Goal: Complete application form: Complete application form

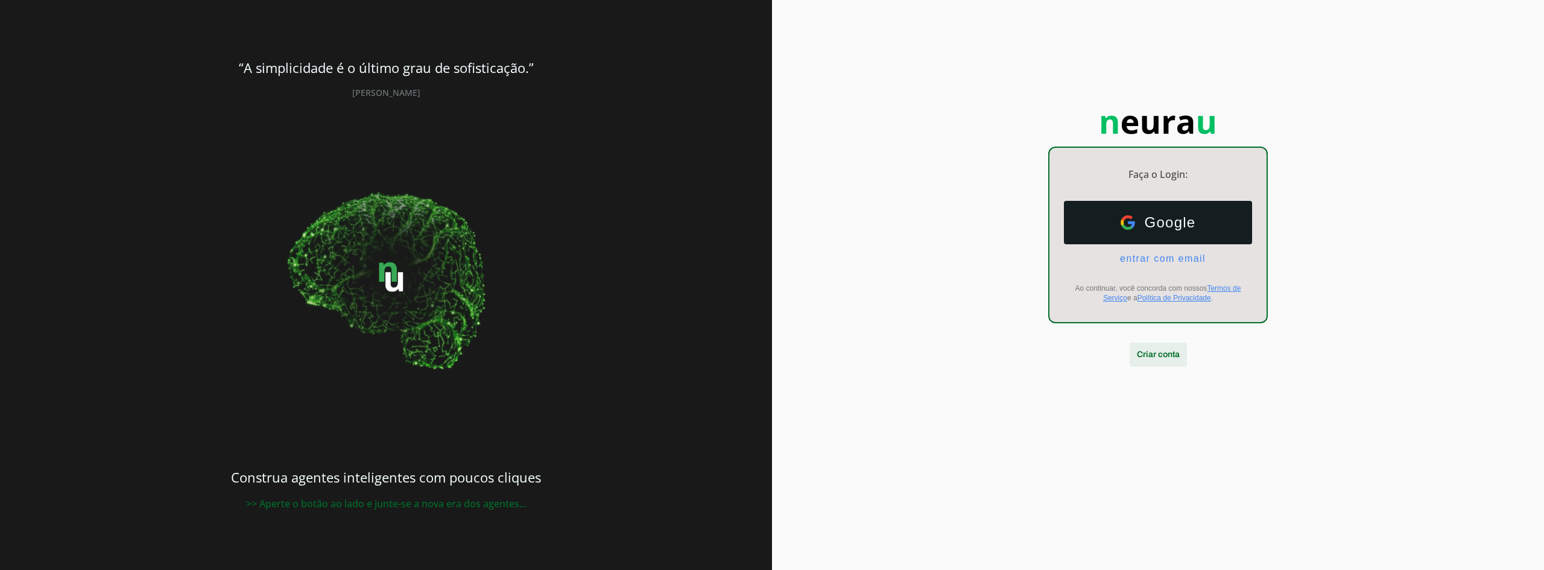
click at [1174, 347] on span at bounding box center [1158, 354] width 57 height 29
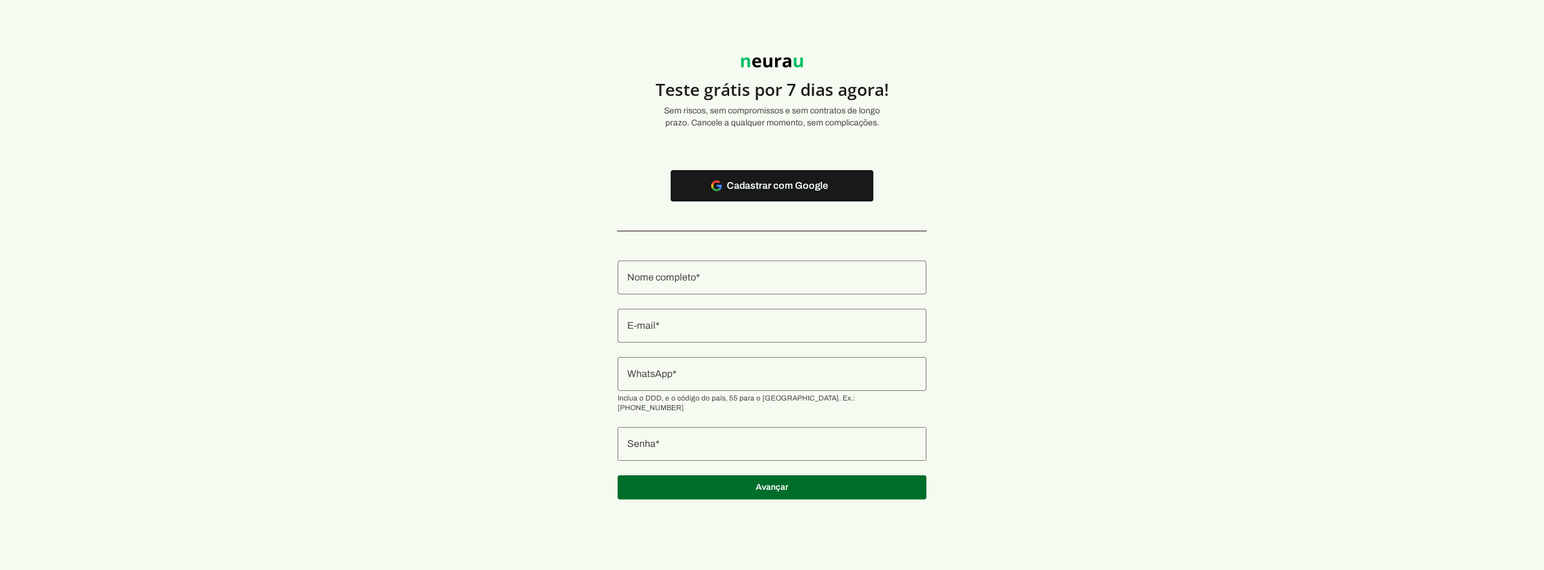
click at [749, 271] on input "Nome completo" at bounding box center [772, 277] width 290 height 14
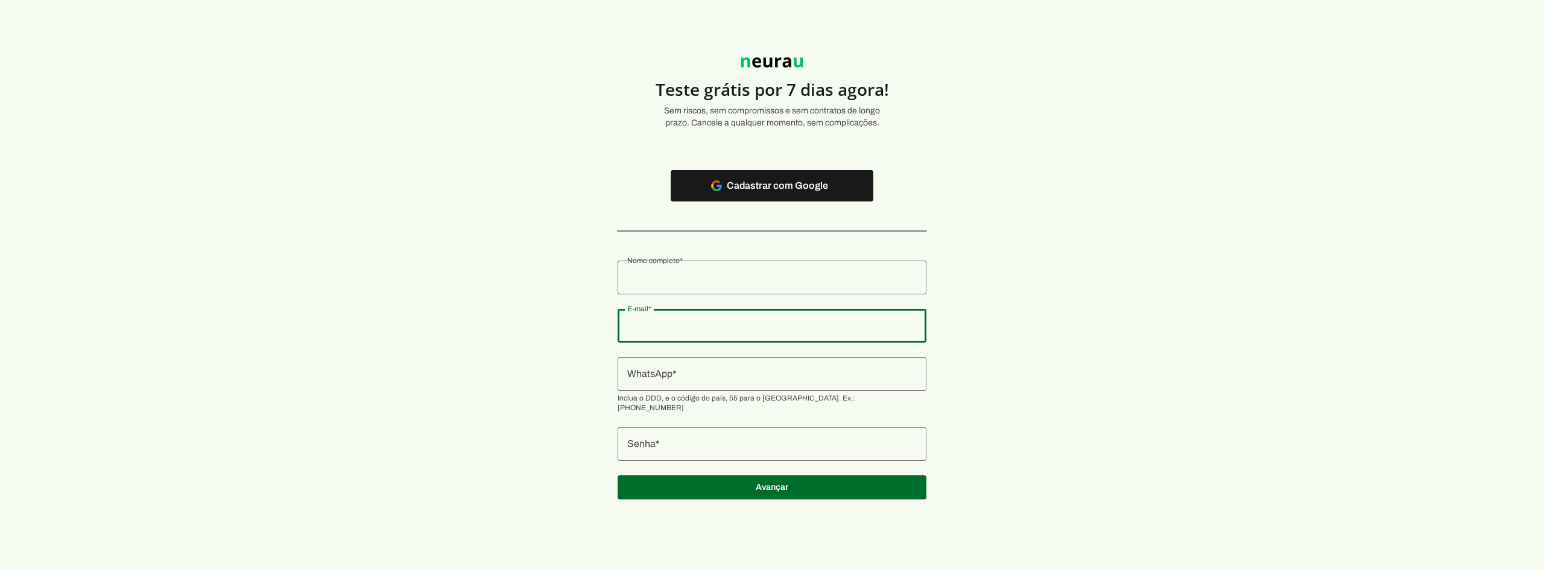
click at [670, 324] on input "E-mail" at bounding box center [772, 326] width 290 height 14
type input "[EMAIL_ADDRESS][DOMAIN_NAME]"
type md-outlined-text-field "[EMAIL_ADDRESS][DOMAIN_NAME]"
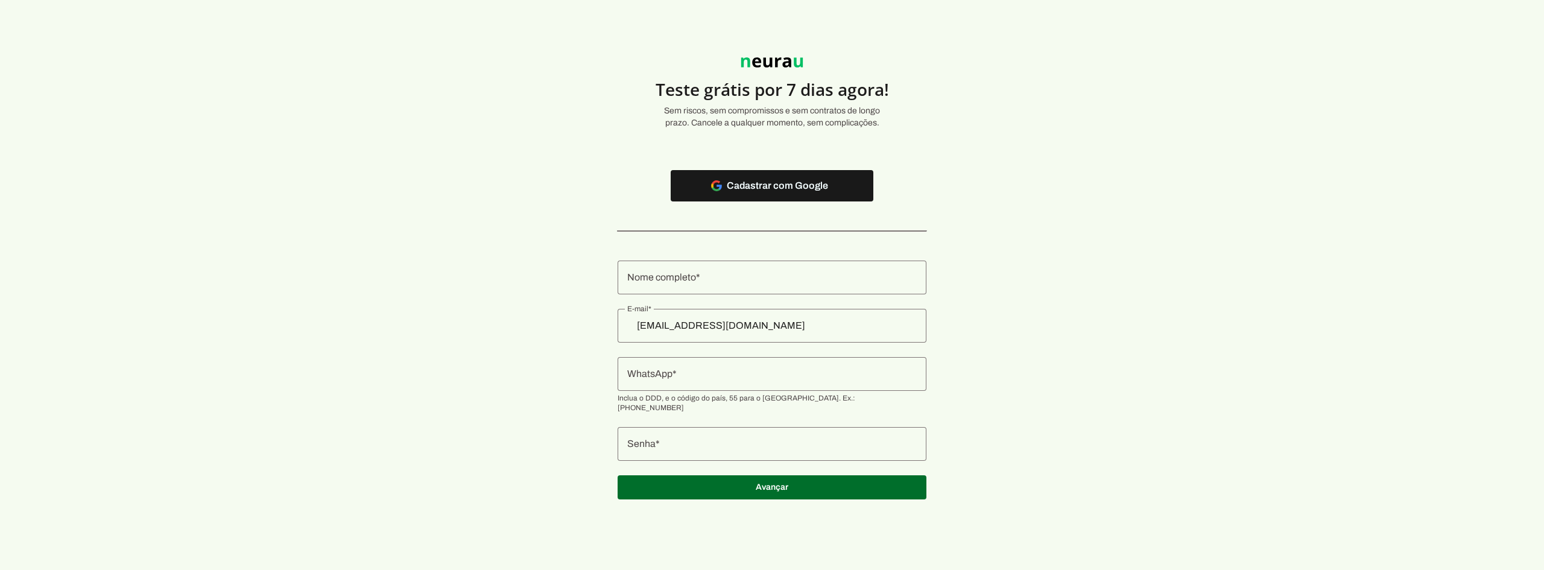
click at [1015, 310] on section "Teste grátis por 7 dias agora! Sem riscos, sem compromissos e sem contratos de …" at bounding box center [772, 271] width 1544 height 485
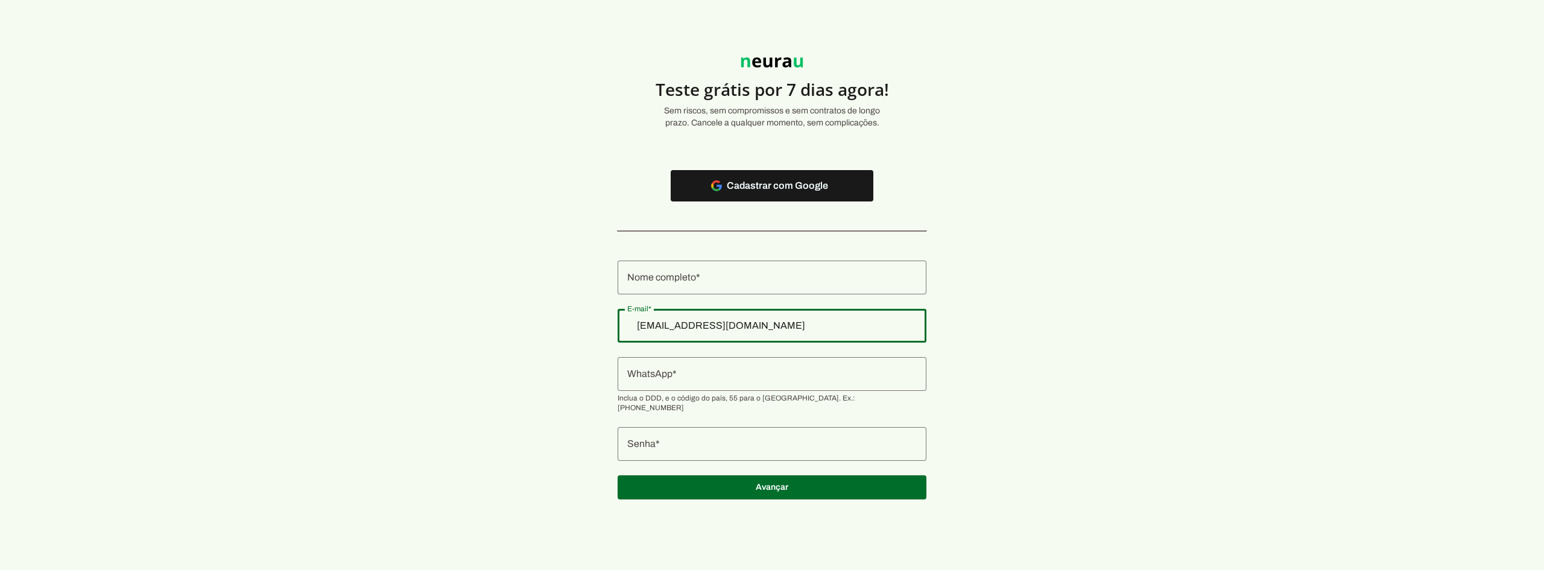
click at [774, 311] on div "[EMAIL_ADDRESS][DOMAIN_NAME]" at bounding box center [772, 326] width 309 height 34
click at [825, 323] on input "[EMAIL_ADDRESS][DOMAIN_NAME]" at bounding box center [772, 326] width 290 height 14
paste input "[EMAIL_ADDRESS][DOMAIN_NAME]"
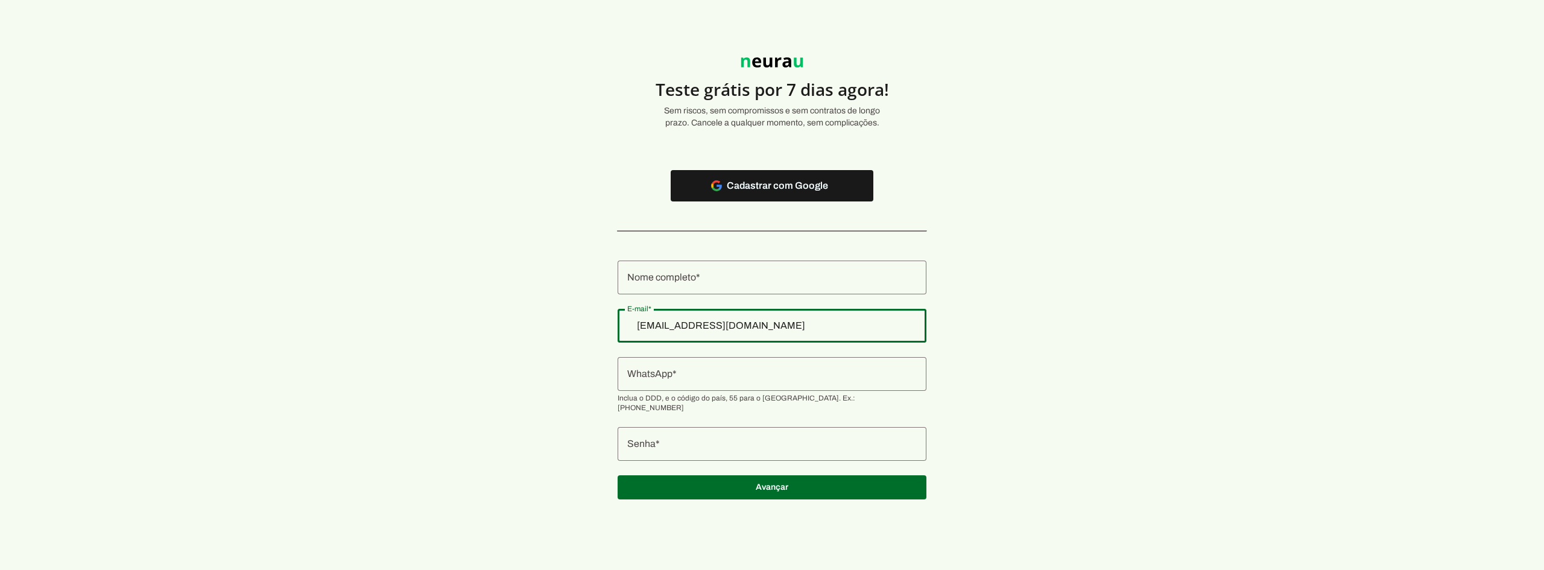
click at [221, 179] on section "Teste grátis por 7 dias agora! Sem riscos, sem compromissos e sem contratos de …" at bounding box center [772, 271] width 1544 height 485
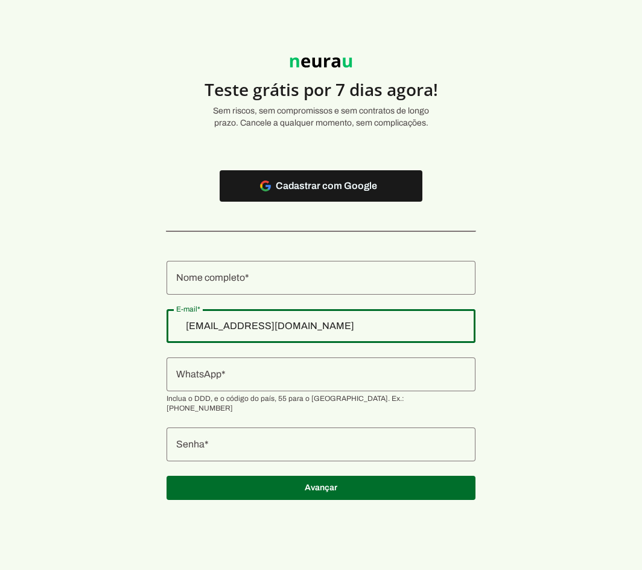
type input "[EMAIL_ADDRESS][DOMAIN_NAME]"
type md-outlined-text-field "[EMAIL_ADDRESS][DOMAIN_NAME]"
click at [252, 278] on input "Nome completo" at bounding box center [321, 277] width 290 height 14
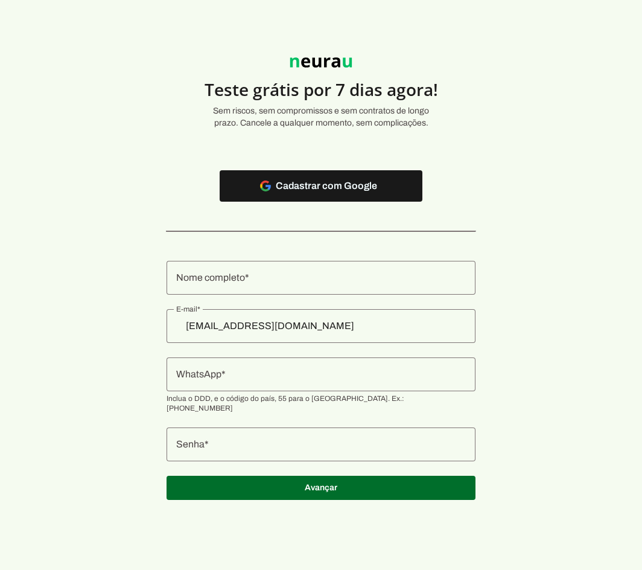
drag, startPoint x: 517, startPoint y: 124, endPoint x: 512, endPoint y: 119, distance: 7.3
click at [518, 124] on md-list-item "Teste grátis por 7 dias agora! Sem riscos, sem compromissos e sem contratos de …" at bounding box center [321, 92] width 401 height 83
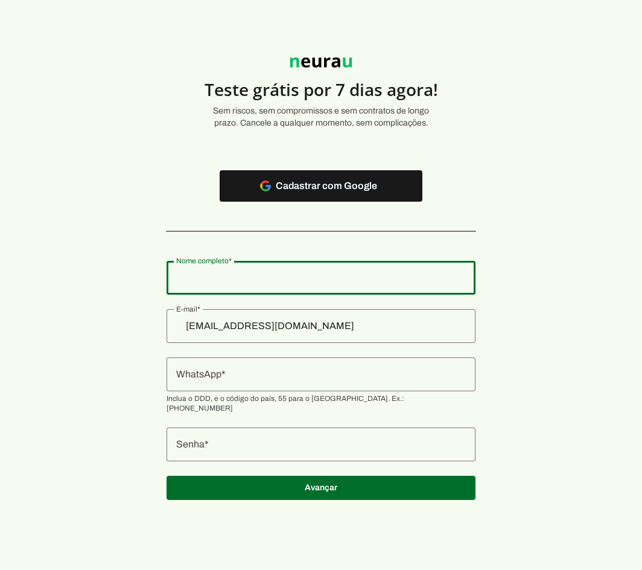
click at [247, 282] on input "Nome completo" at bounding box center [321, 277] width 290 height 14
paste input "Viper Assessoria Ltda."
type input "Viper Assessoria Ltda."
type md-outlined-text-field "Viper Assessoria Ltda."
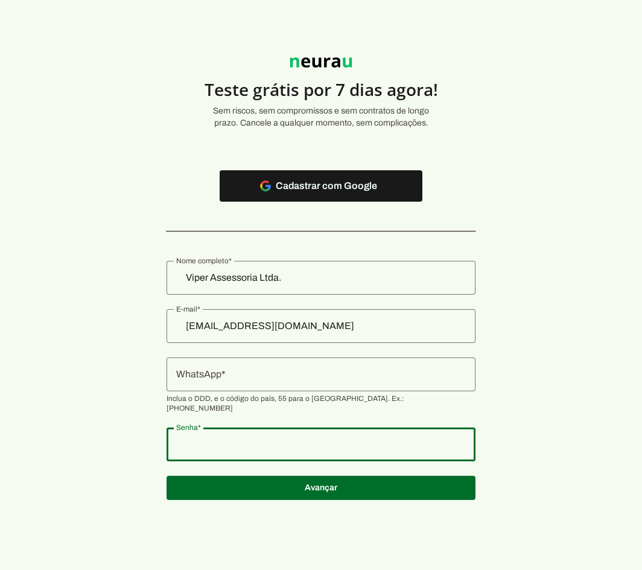
click at [240, 443] on div at bounding box center [321, 444] width 309 height 34
type md-outlined-text-field "1234567899"
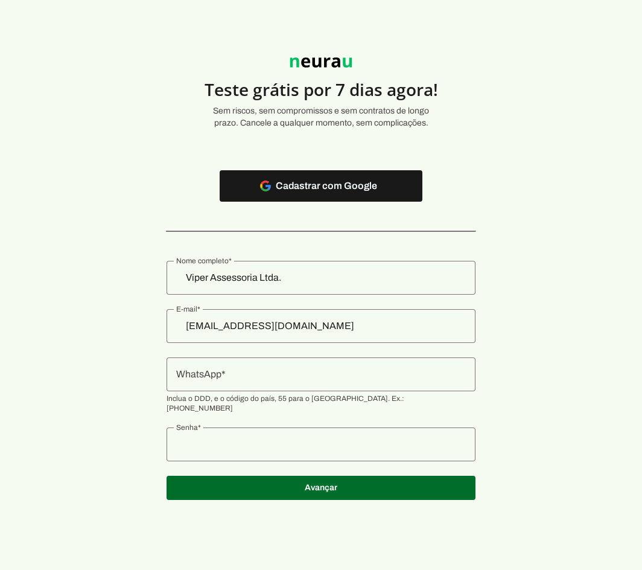
click at [244, 372] on input "WhatsApp" at bounding box center [321, 374] width 290 height 14
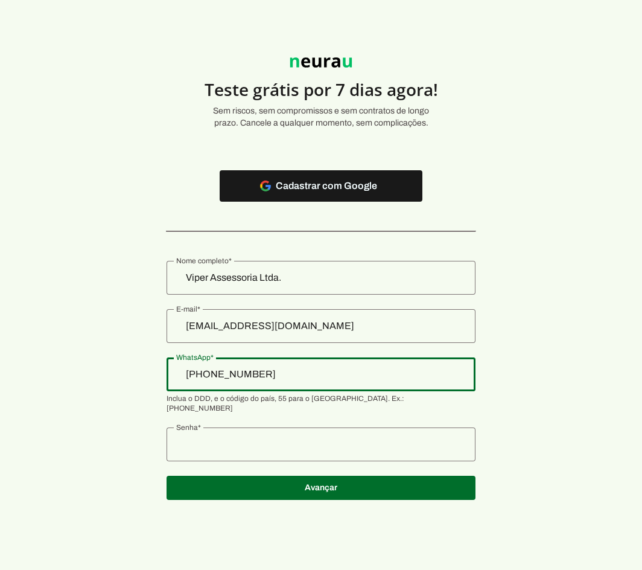
type input "[PHONE_NUMBER]"
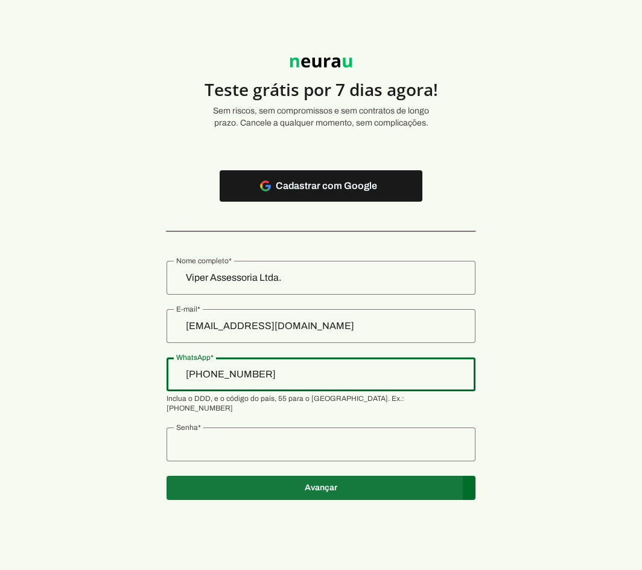
type md-outlined-text-field "[PHONE_NUMBER]"
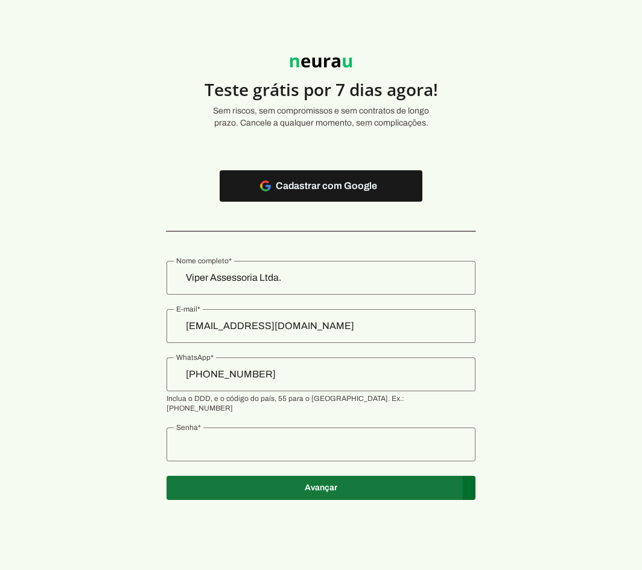
click at [220, 200] on span at bounding box center [321, 185] width 203 height 29
